Goal: Navigation & Orientation: Find specific page/section

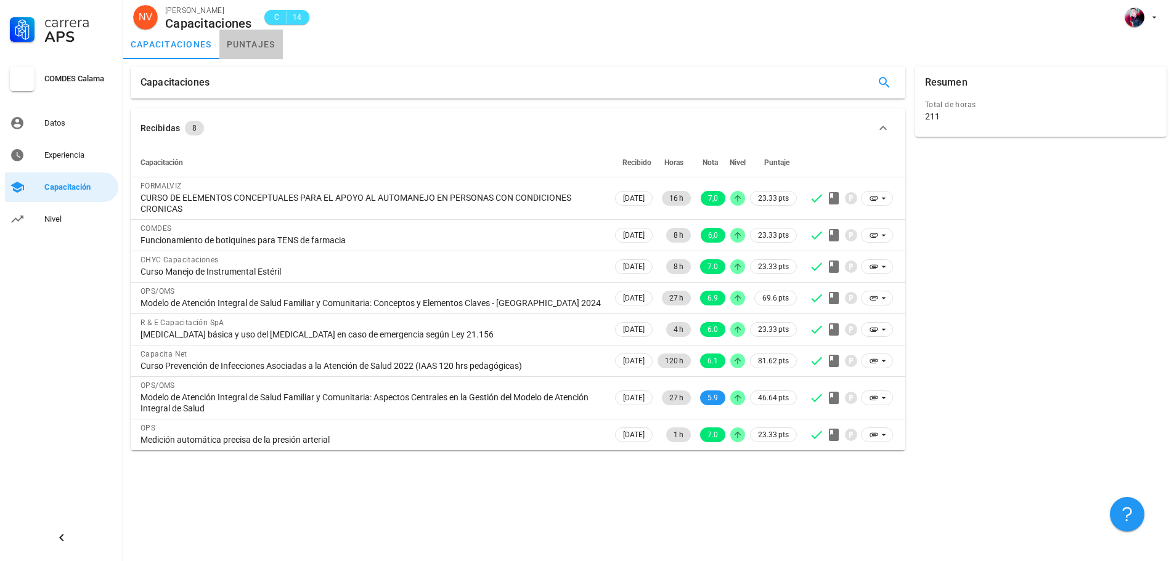
click at [246, 40] on link "puntajes" at bounding box center [250, 45] width 63 height 30
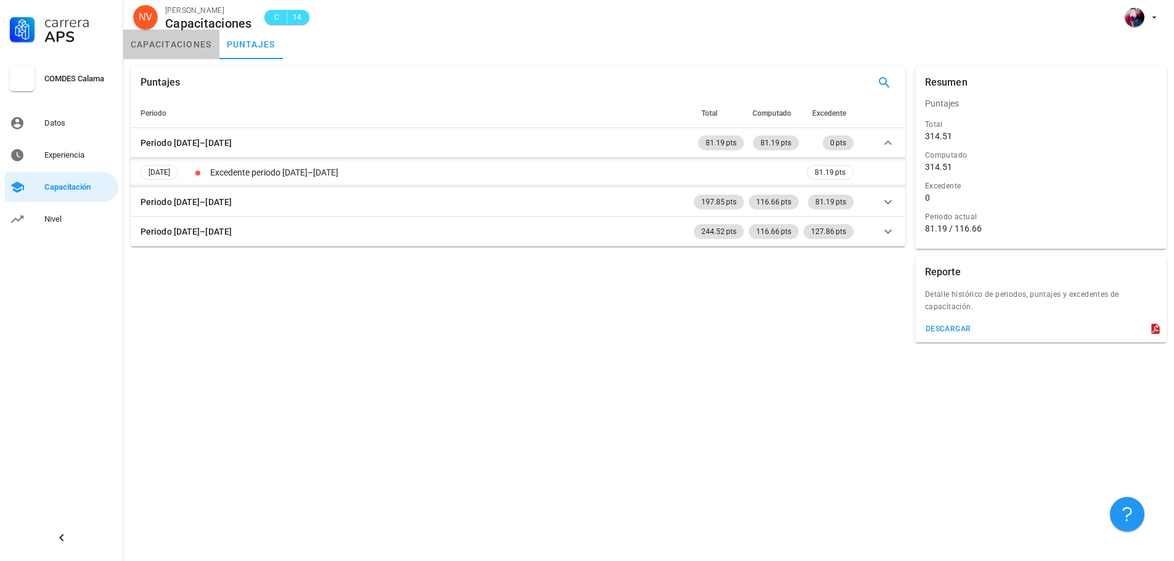
click at [192, 35] on link "capacitaciones" at bounding box center [171, 45] width 96 height 30
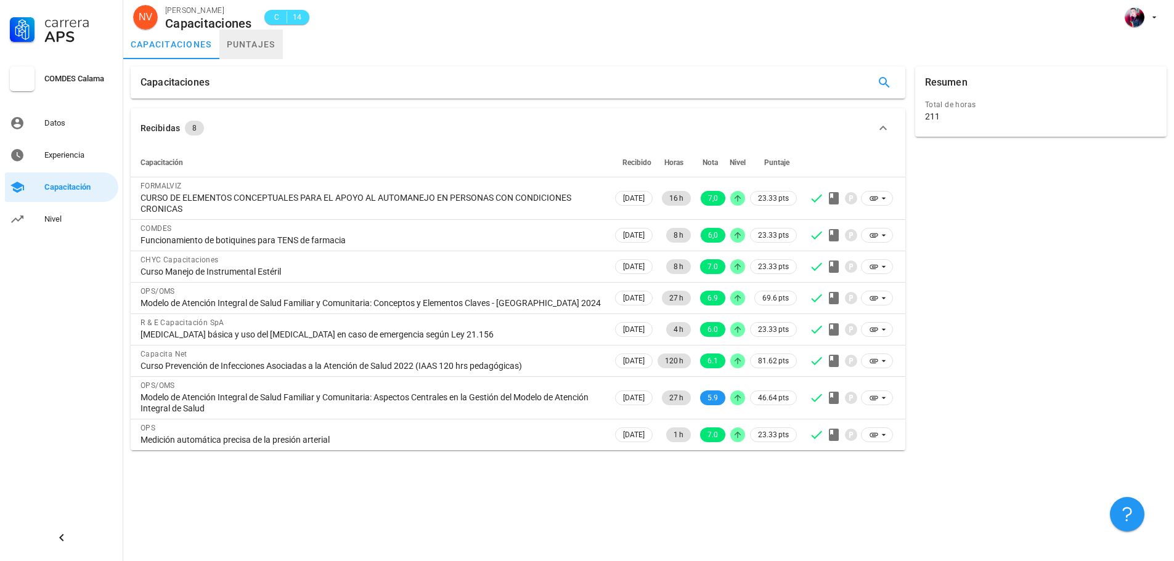
click at [224, 48] on link "puntajes" at bounding box center [250, 45] width 63 height 30
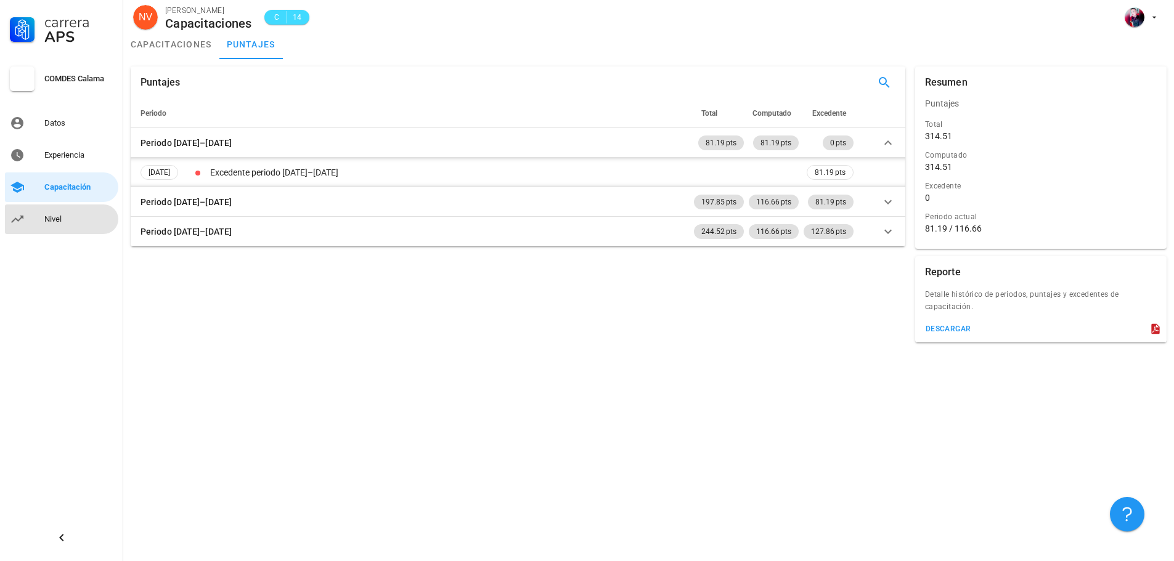
click at [51, 222] on div "Nivel" at bounding box center [78, 219] width 69 height 10
